Goal: Complete application form

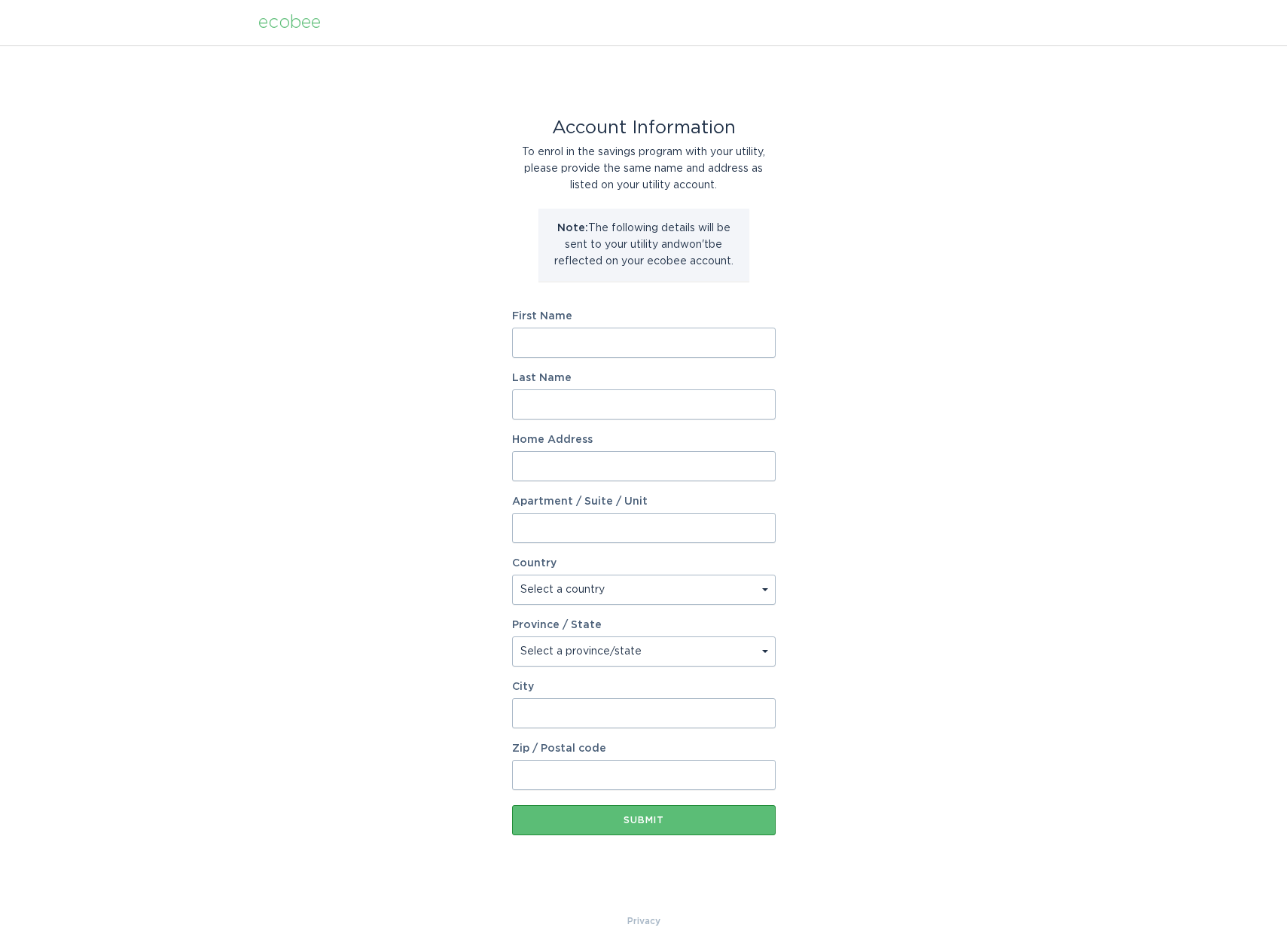
click at [611, 340] on input "First Name" at bounding box center [644, 342] width 264 height 30
type input "[PERSON_NAME]"
type input "DiMartine"
type input "140 W Route 38"
select select "US"
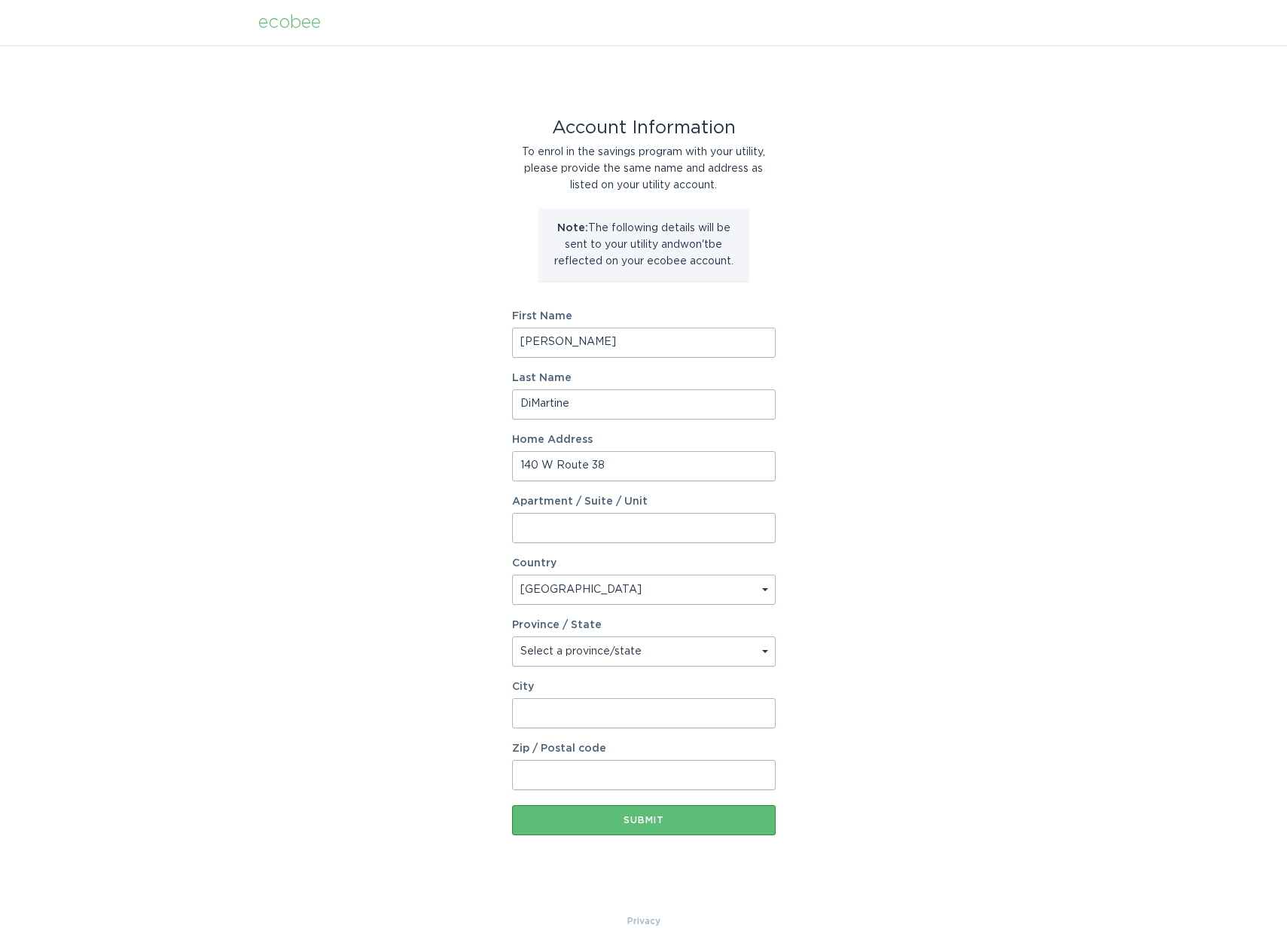
type input "[GEOGRAPHIC_DATA]"
type input "08057"
select select "NJ"
drag, startPoint x: 598, startPoint y: 713, endPoint x: 476, endPoint y: 710, distance: 122.0
click at [480, 711] on div "Account Information To enrol in the savings program with your utility, please p…" at bounding box center [644, 479] width 1287 height 868
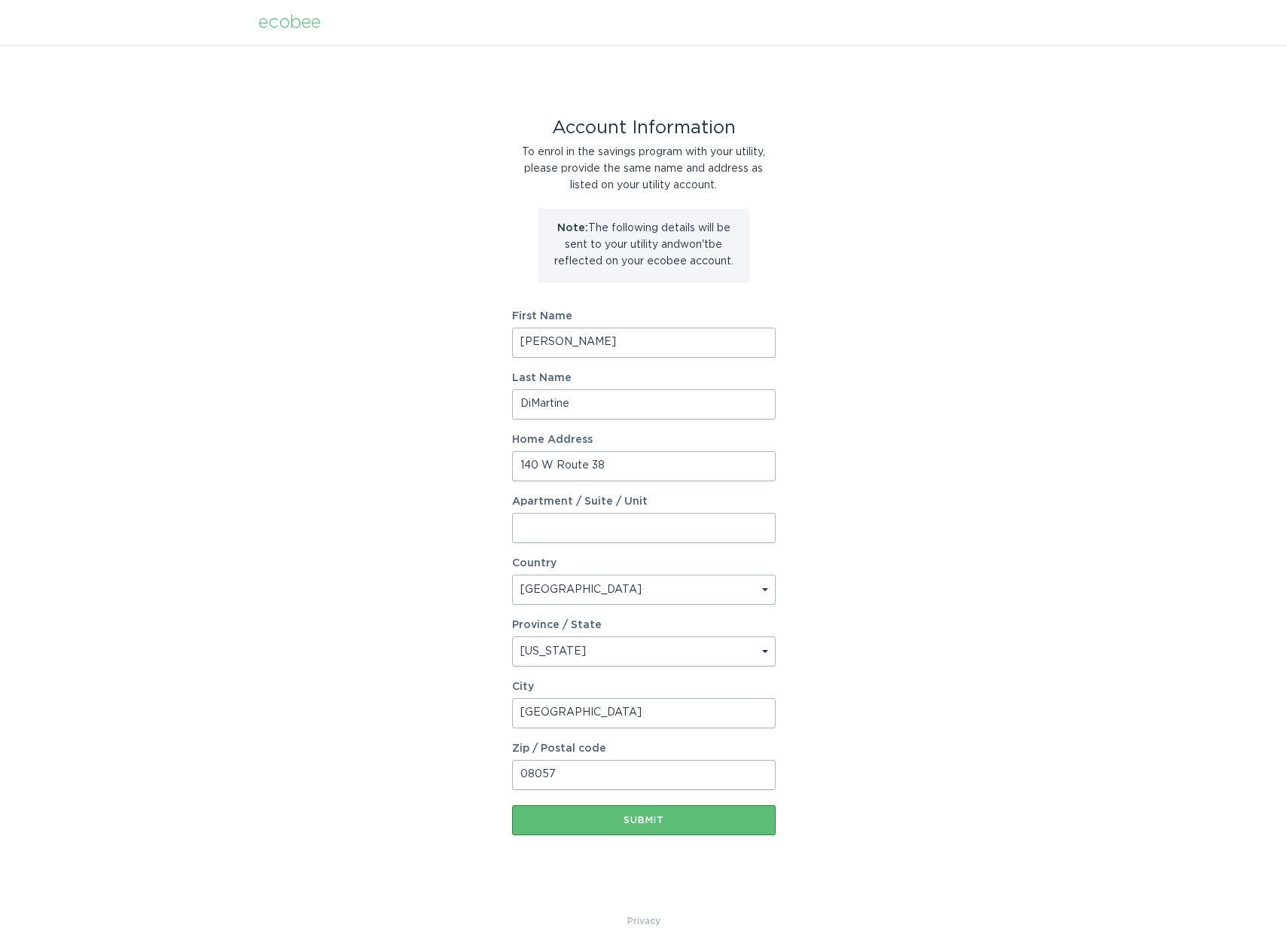
type input "j"
type input "[GEOGRAPHIC_DATA]"
click at [648, 821] on div "Submit" at bounding box center [644, 819] width 248 height 9
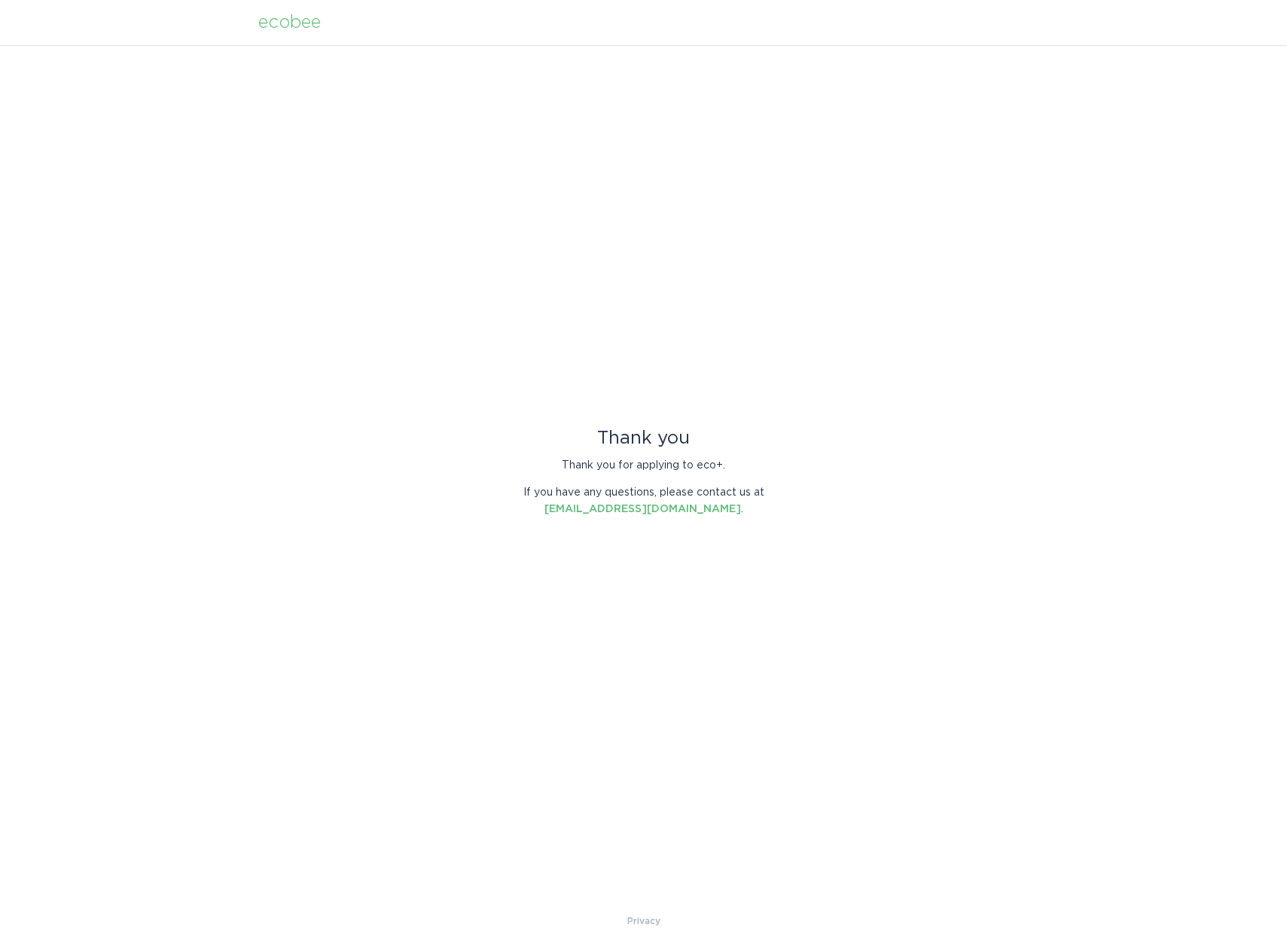
click at [304, 27] on div "ecobee" at bounding box center [289, 22] width 63 height 17
